Goal: Browse casually

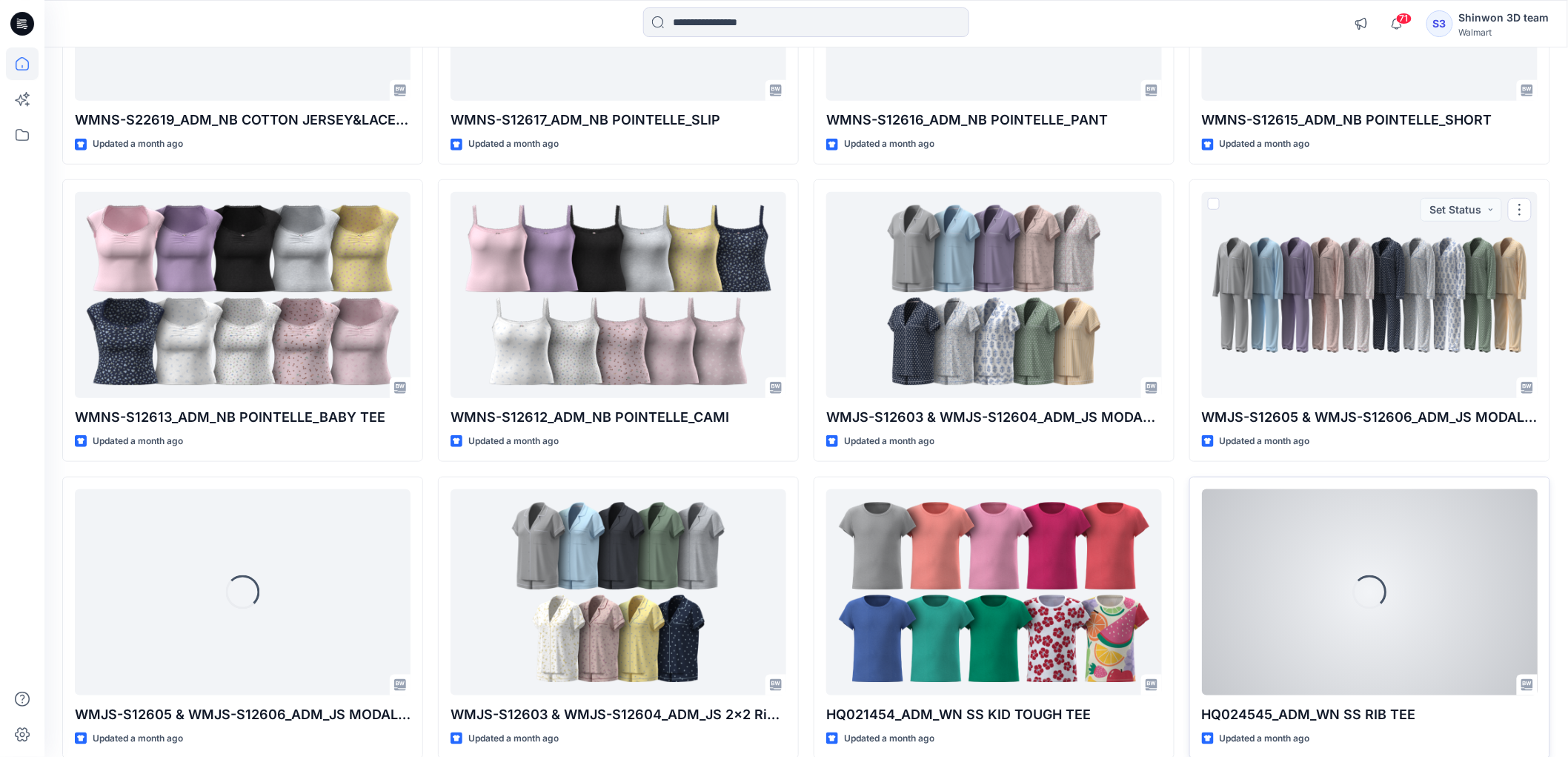
scroll to position [5268, 0]
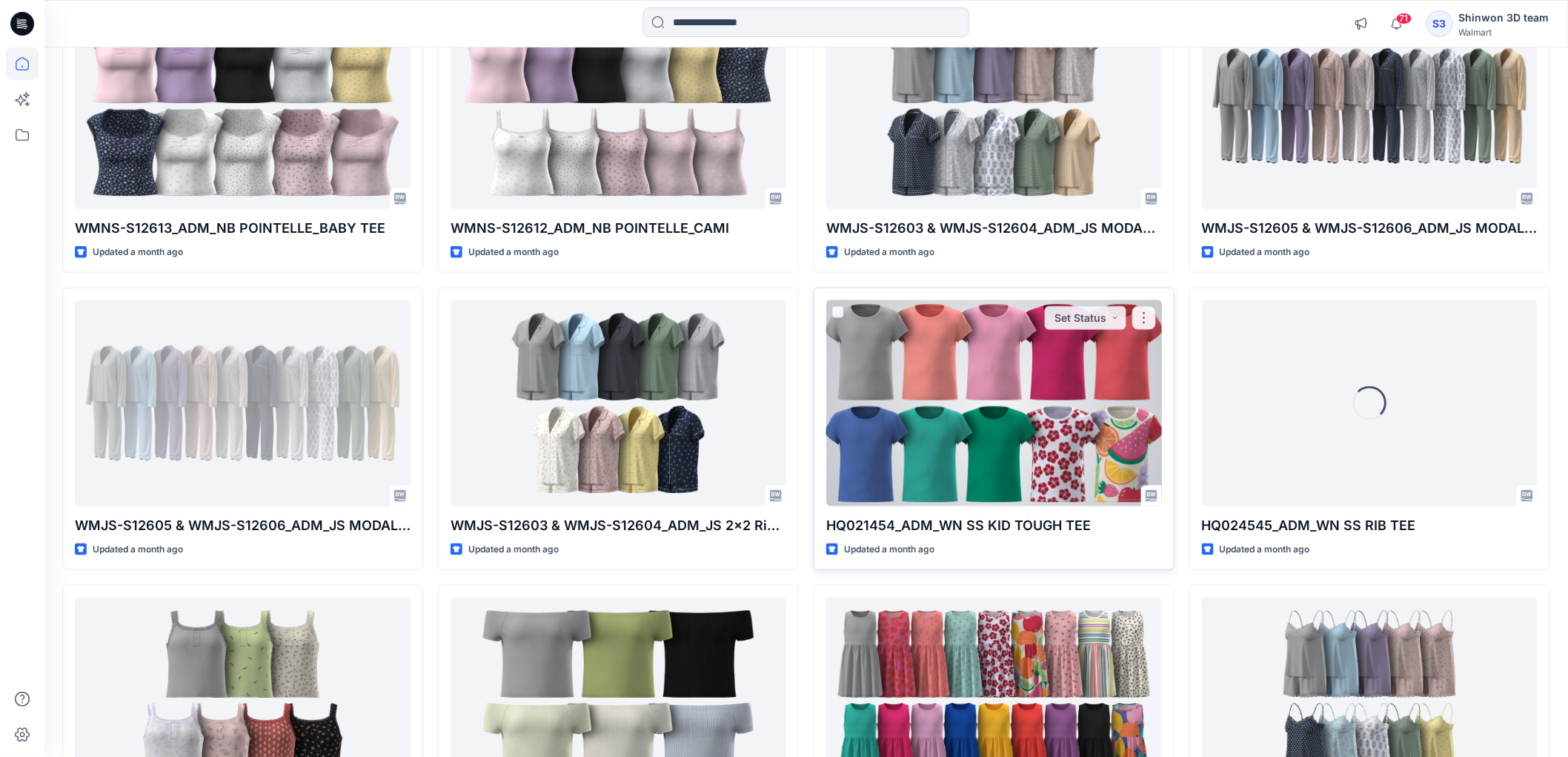
click at [1046, 467] on div at bounding box center [993, 403] width 336 height 206
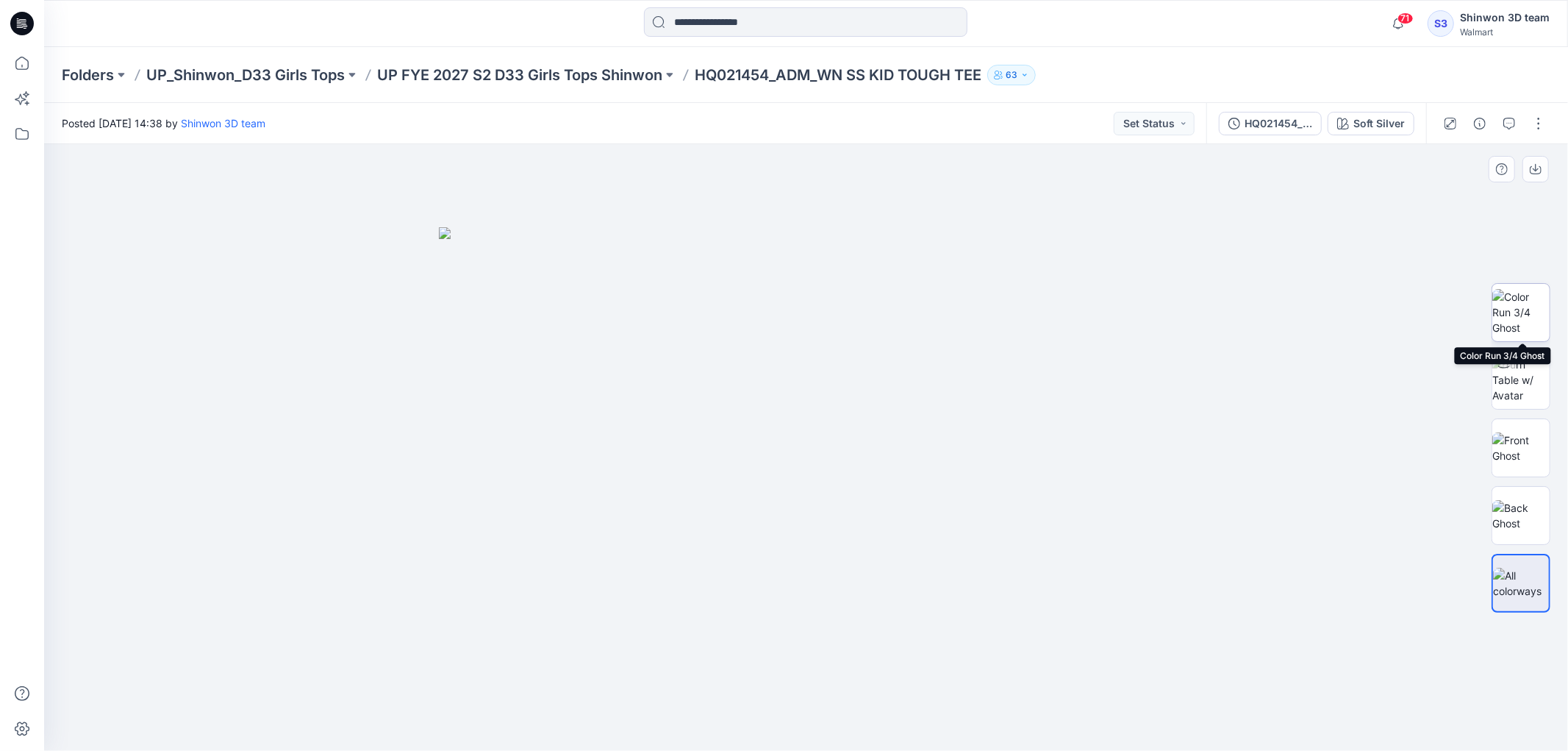
click at [1533, 324] on img at bounding box center [1521, 312] width 57 height 47
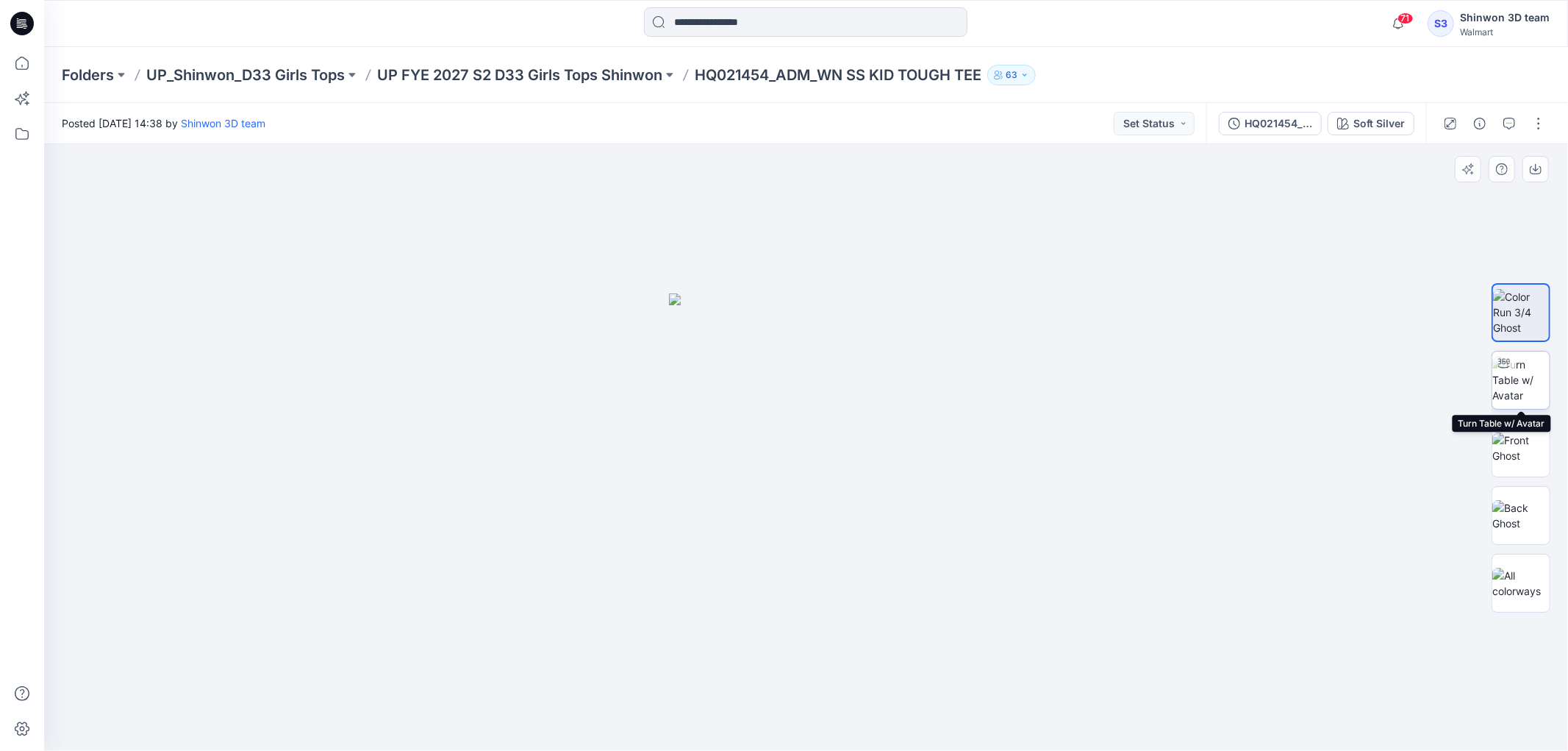
click at [1509, 372] on div at bounding box center [1504, 363] width 23 height 23
drag, startPoint x: 951, startPoint y: 727, endPoint x: 801, endPoint y: 716, distance: 150.4
click at [801, 716] on icon at bounding box center [808, 707] width 445 height 55
drag, startPoint x: 23, startPoint y: 62, endPoint x: 3, endPoint y: 106, distance: 48.3
click at [23, 62] on icon at bounding box center [22, 62] width 32 height 32
